Goal: Find specific page/section: Find specific page/section

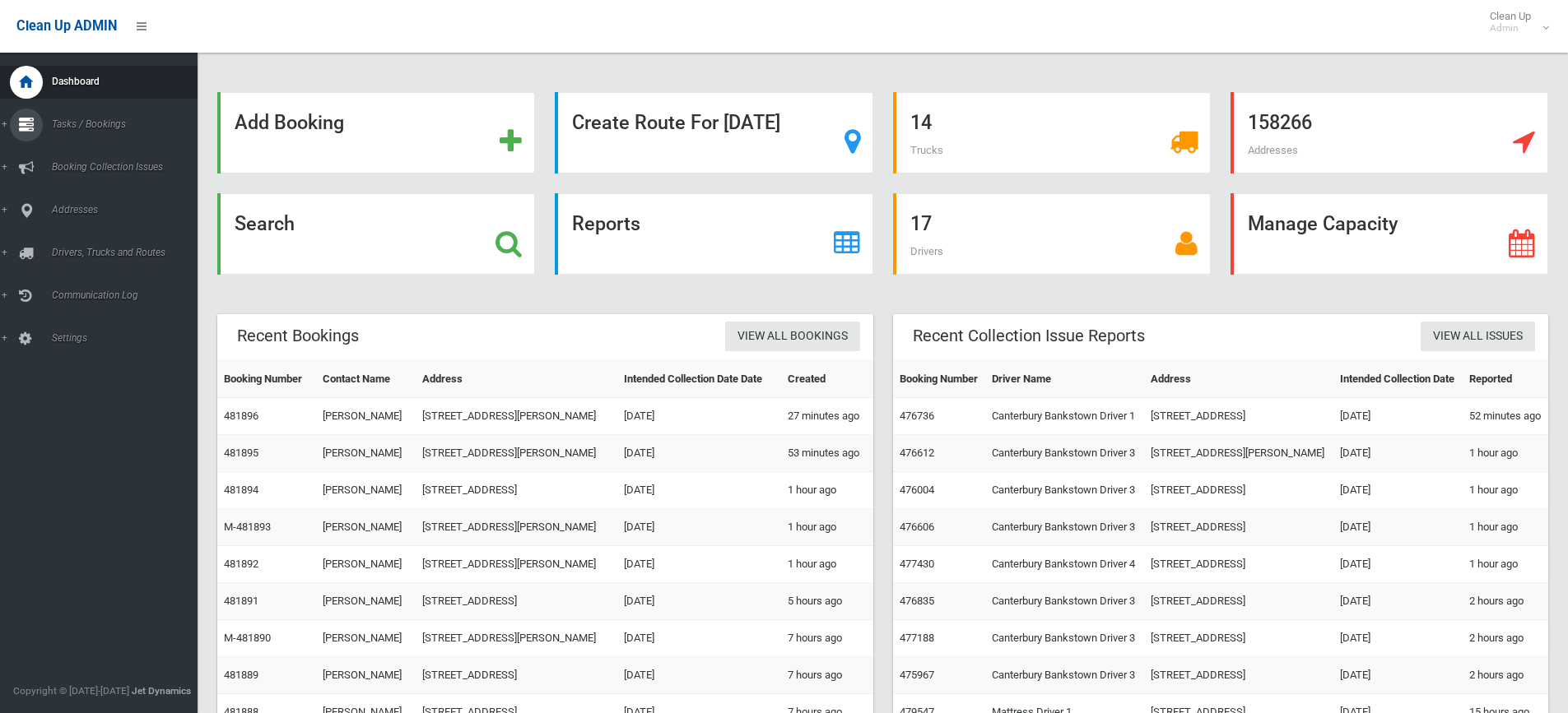
drag, startPoint x: 6, startPoint y: 126, endPoint x: 19, endPoint y: 172, distance: 47.8
click at [7, 126] on link "Tasks / Bookings" at bounding box center [105, 125] width 210 height 33
click at [70, 246] on span "Search" at bounding box center [121, 245] width 149 height 12
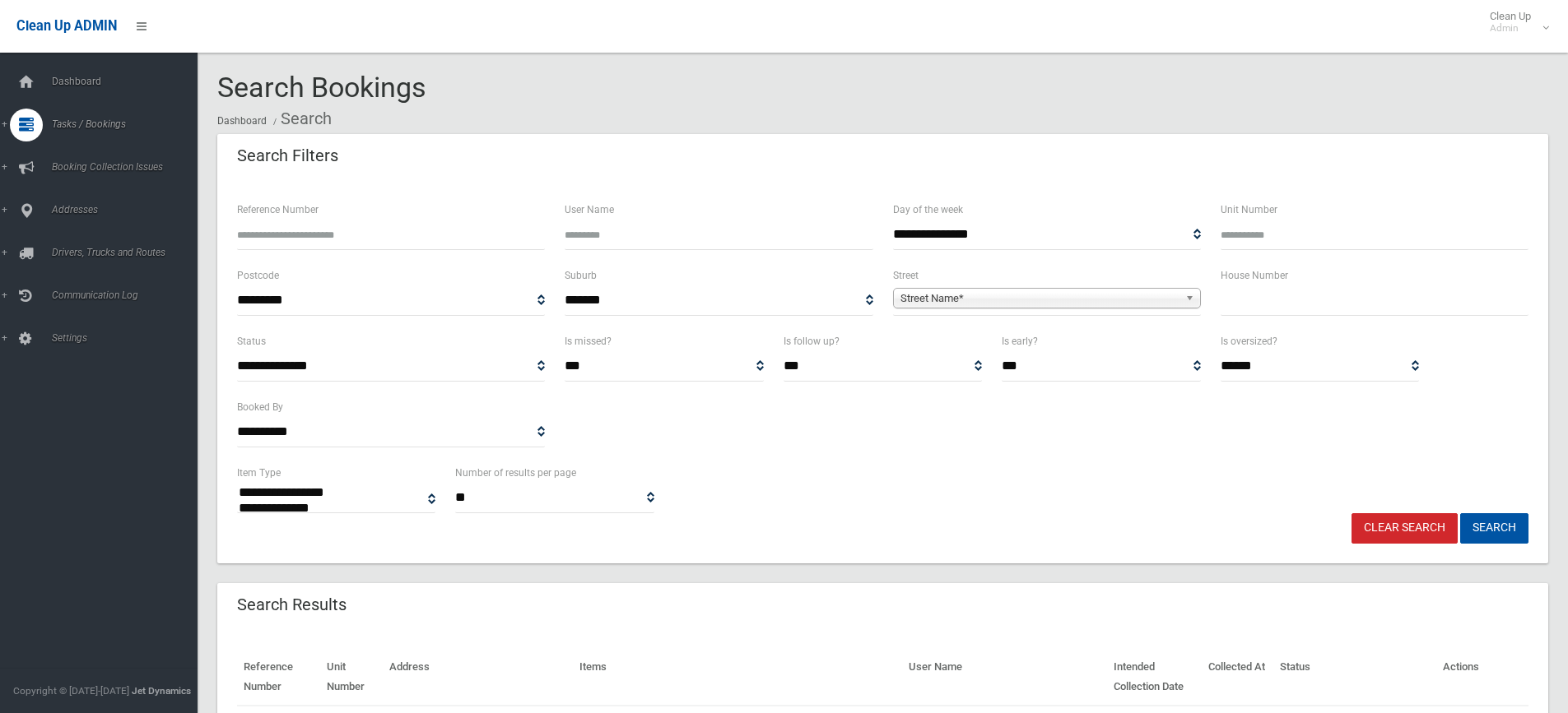
select select
click at [1264, 306] on input "text" at bounding box center [1374, 301] width 308 height 31
type input "*****"
click at [956, 299] on span "Street Name*" at bounding box center [1038, 298] width 278 height 20
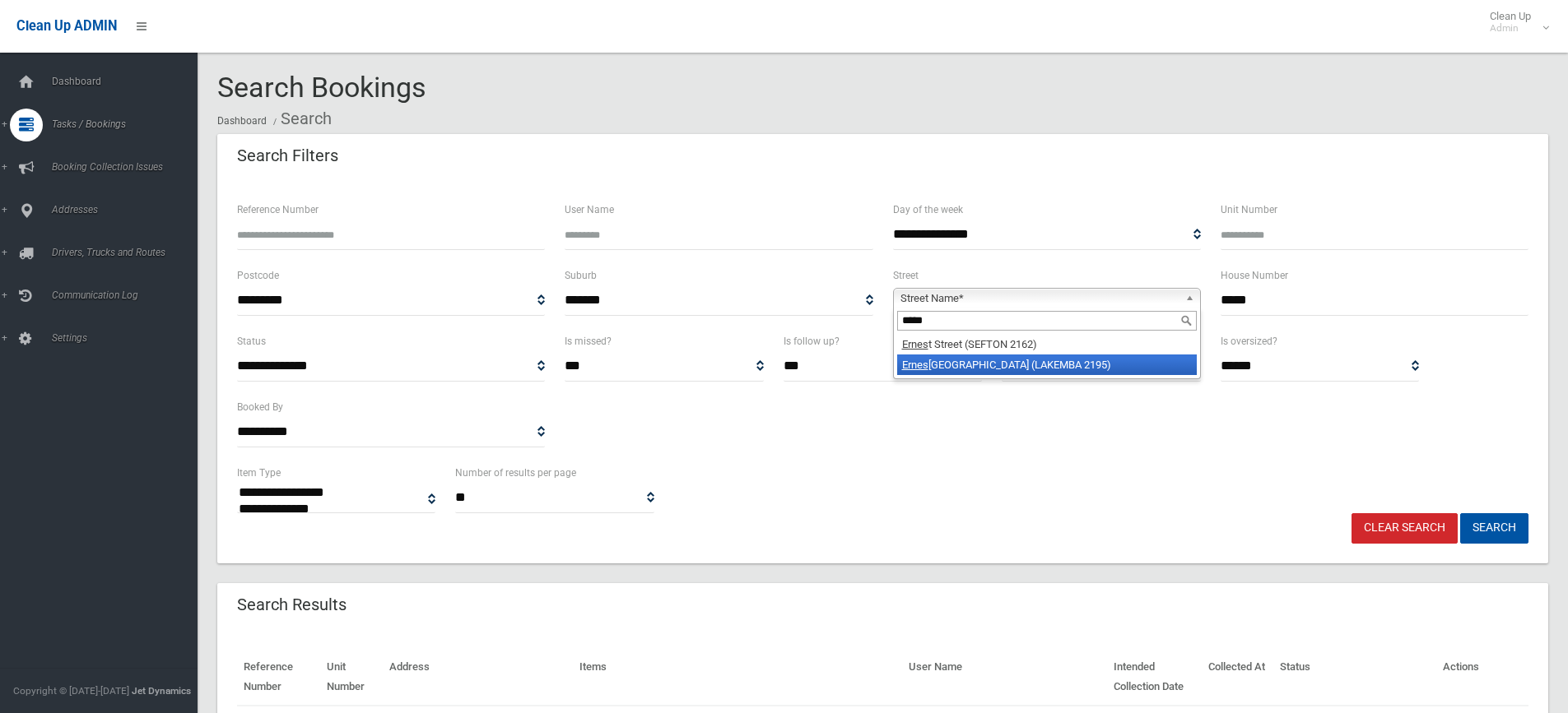
type input "*****"
click at [967, 362] on li "[GEOGRAPHIC_DATA] ([GEOGRAPHIC_DATA])" at bounding box center [1047, 364] width 300 height 20
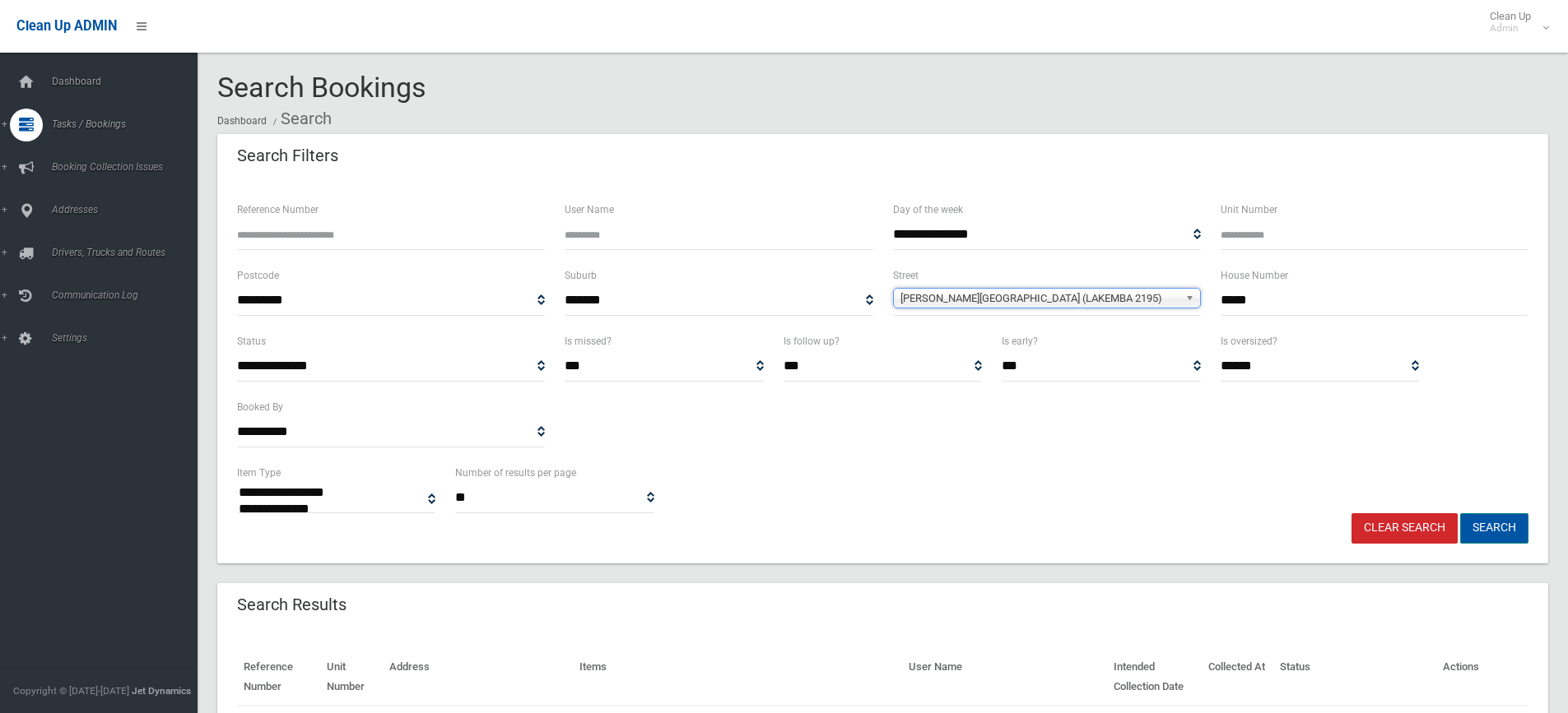
click at [1489, 529] on button "Search" at bounding box center [1494, 529] width 68 height 31
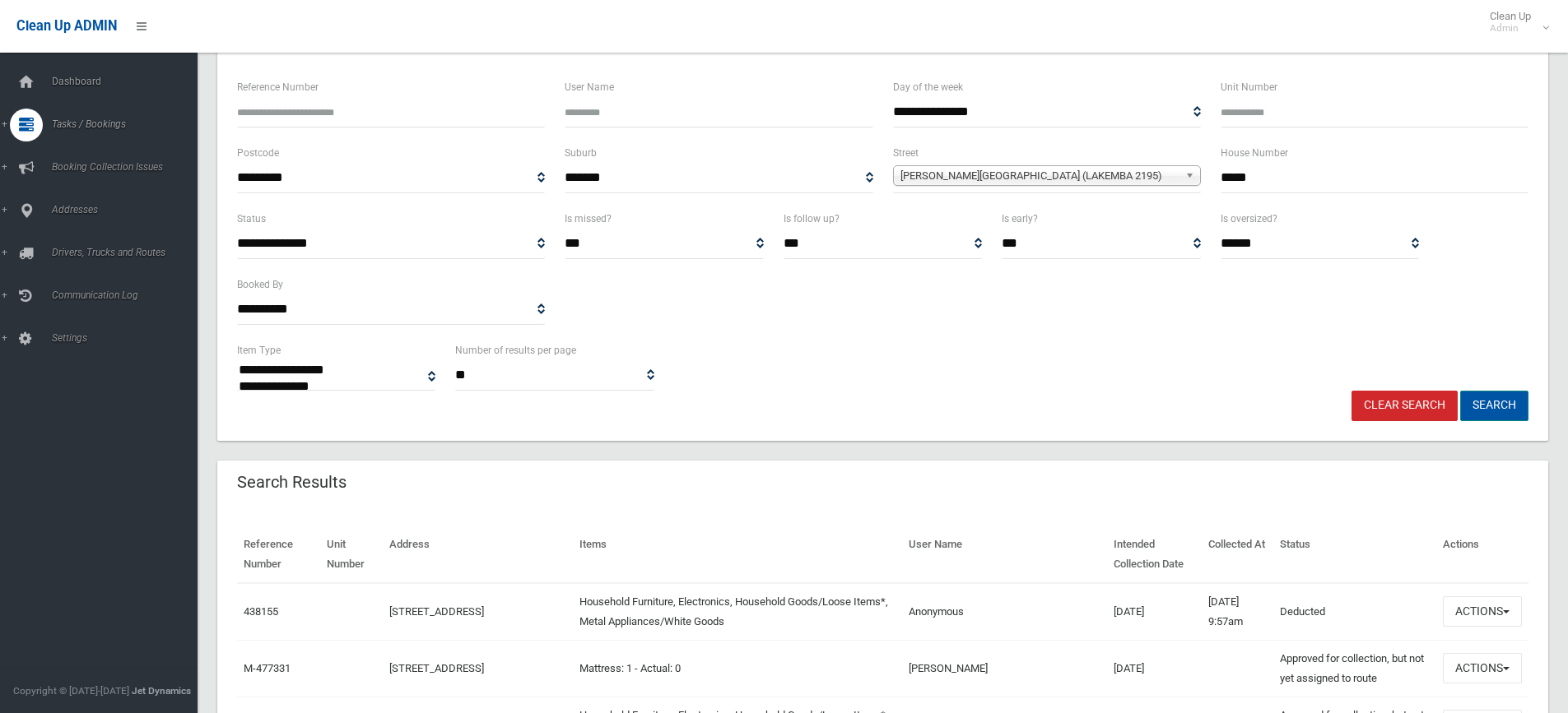
scroll to position [164, 0]
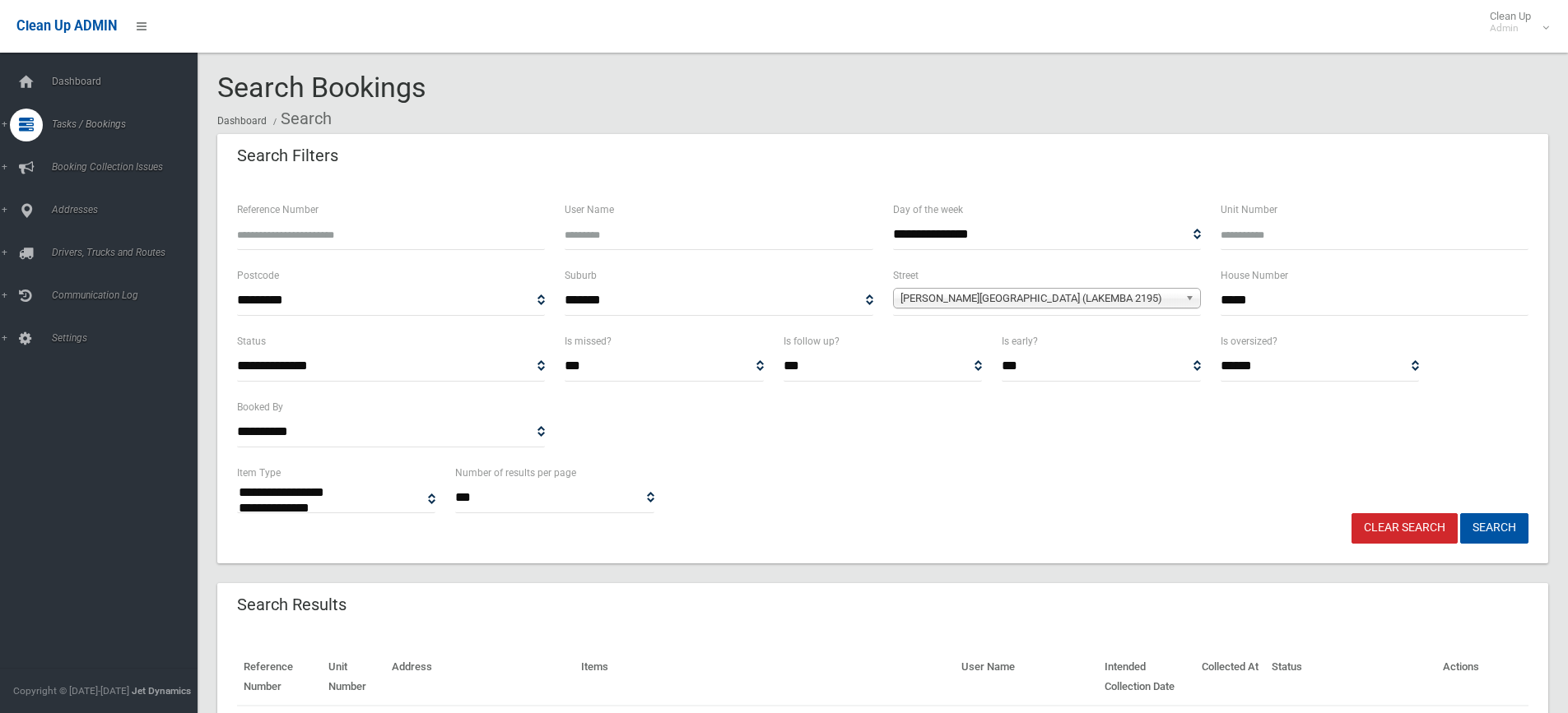
select select
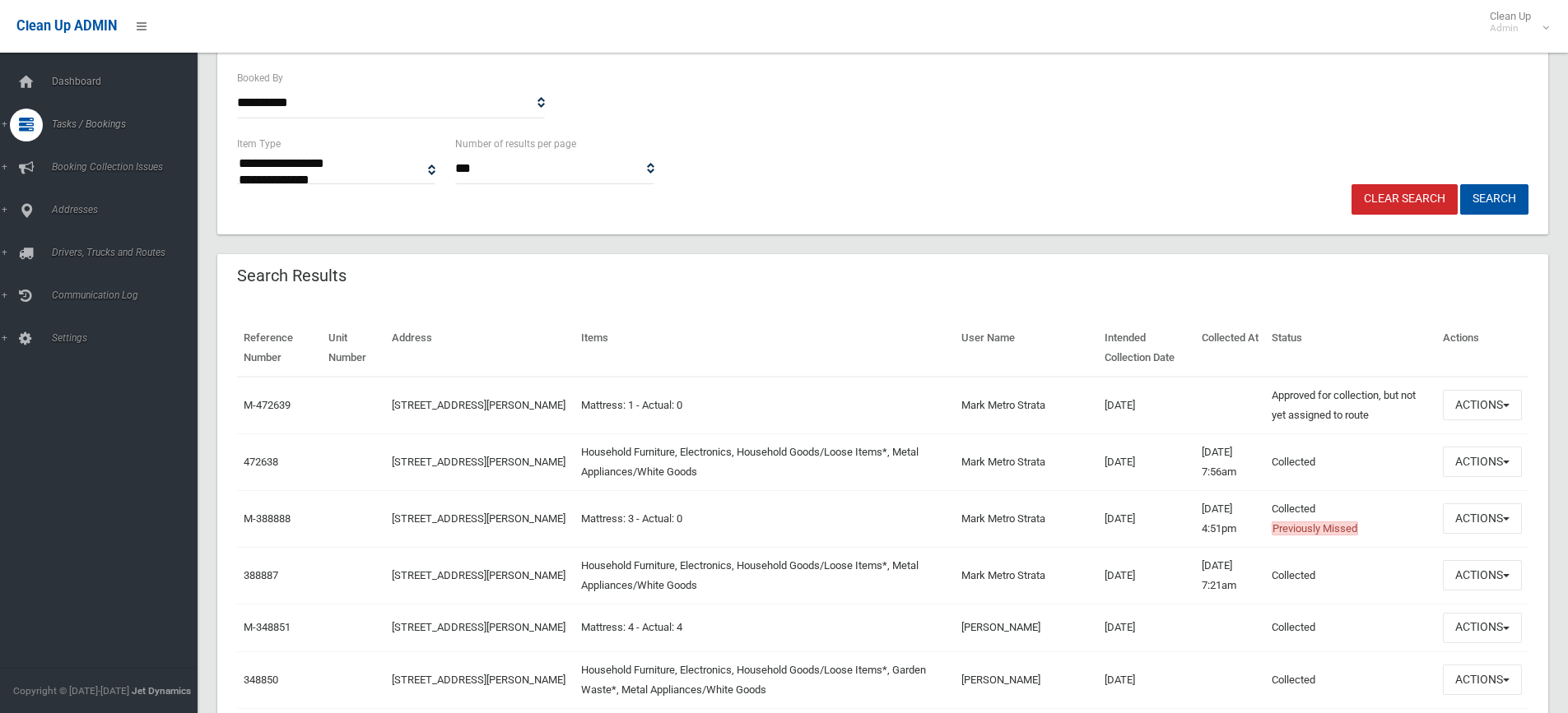
scroll to position [411, 0]
